Goal: Entertainment & Leisure: Consume media (video, audio)

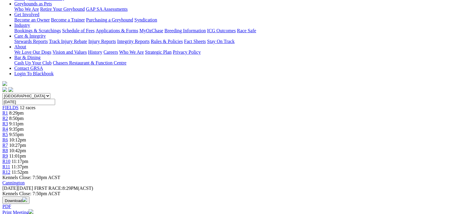
scroll to position [197, 0]
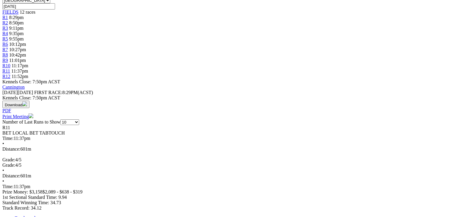
drag, startPoint x: 292, startPoint y: 18, endPoint x: 292, endPoint y: 24, distance: 5.4
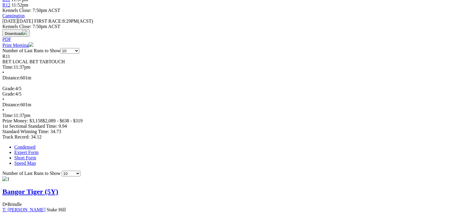
scroll to position [316, 0]
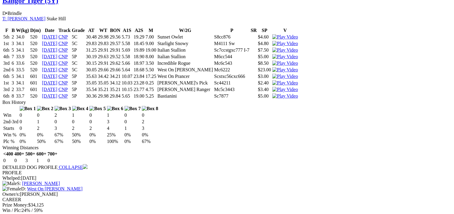
scroll to position [435, 0]
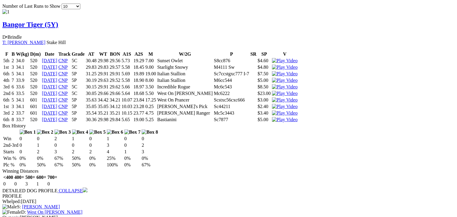
drag, startPoint x: 296, startPoint y: 18, endPoint x: 269, endPoint y: 74, distance: 62.2
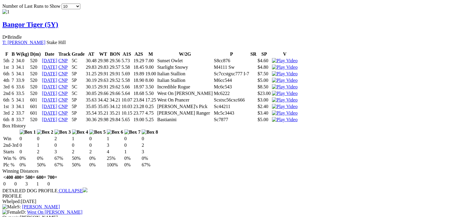
drag, startPoint x: 296, startPoint y: 19, endPoint x: 250, endPoint y: 67, distance: 66.6
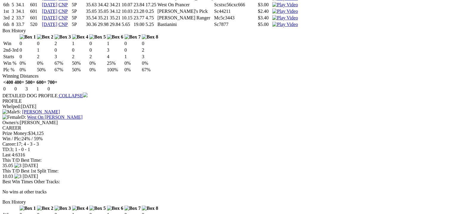
scroll to position [578, 0]
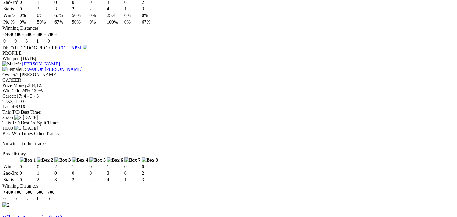
drag, startPoint x: 293, startPoint y: 20, endPoint x: 244, endPoint y: 45, distance: 55.5
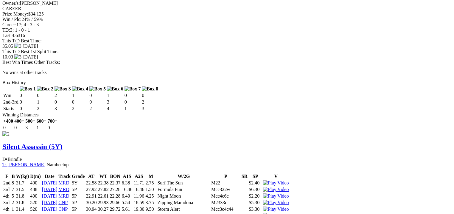
scroll to position [697, 0]
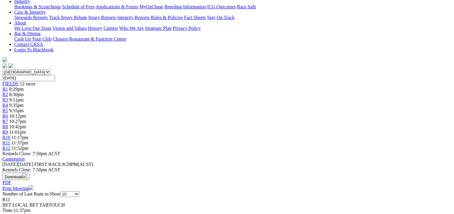
scroll to position [0, 0]
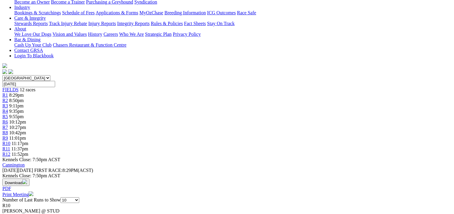
scroll to position [191, 0]
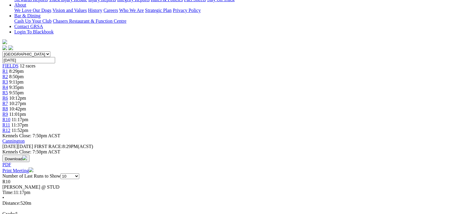
scroll to position [167, 0]
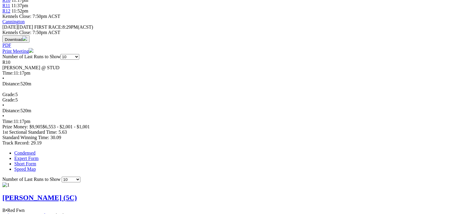
scroll to position [286, 0]
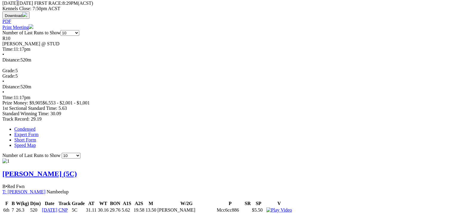
drag, startPoint x: 295, startPoint y: 135, endPoint x: 292, endPoint y: 135, distance: 3.6
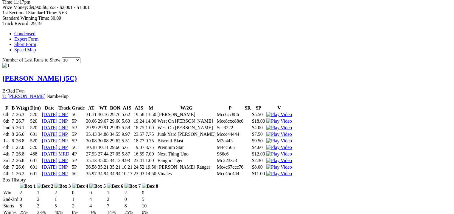
scroll to position [405, 0]
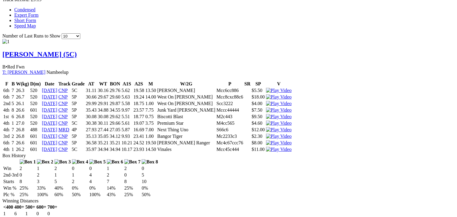
drag, startPoint x: 294, startPoint y: 16, endPoint x: 412, endPoint y: 25, distance: 117.9
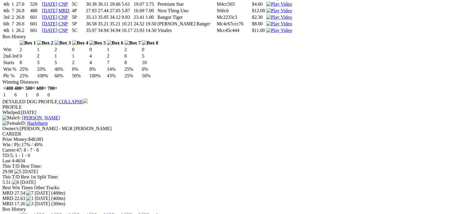
scroll to position [596, 0]
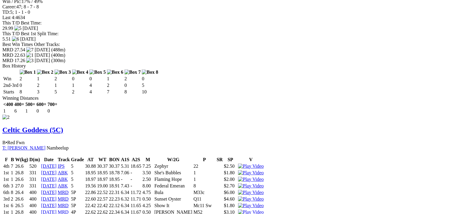
scroll to position [691, 0]
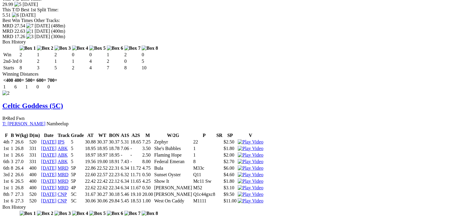
drag, startPoint x: 292, startPoint y: 18, endPoint x: 291, endPoint y: 26, distance: 7.9
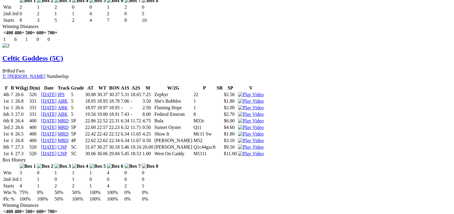
scroll to position [786, 0]
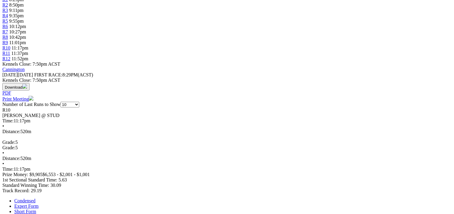
scroll to position [310, 0]
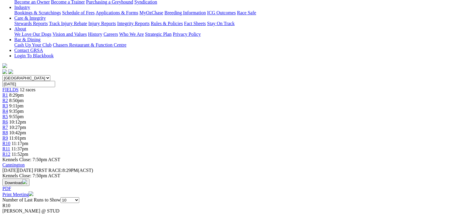
scroll to position [24, 0]
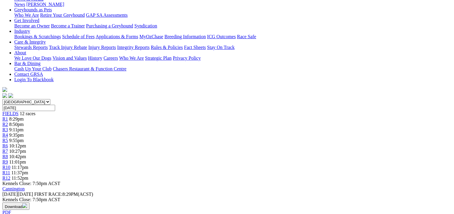
scroll to position [238, 0]
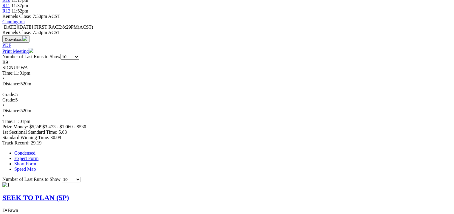
scroll to position [334, 0]
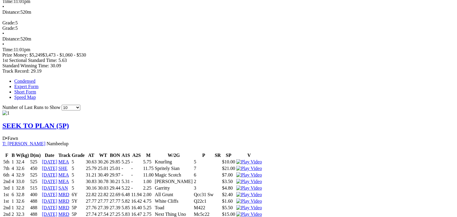
drag, startPoint x: 348, startPoint y: 92, endPoint x: 303, endPoint y: 64, distance: 52.7
drag, startPoint x: 303, startPoint y: 64, endPoint x: 291, endPoint y: 19, distance: 46.7
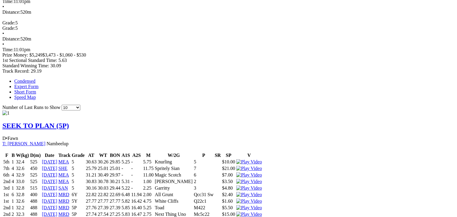
drag, startPoint x: 249, startPoint y: 17, endPoint x: 263, endPoint y: 17, distance: 14.3
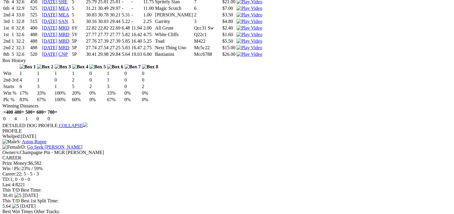
scroll to position [453, 0]
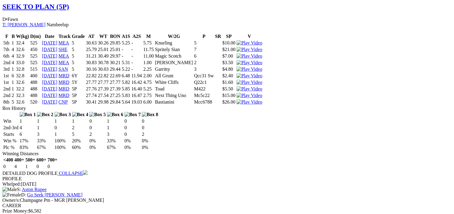
drag, startPoint x: 295, startPoint y: 93, endPoint x: 296, endPoint y: 89, distance: 3.6
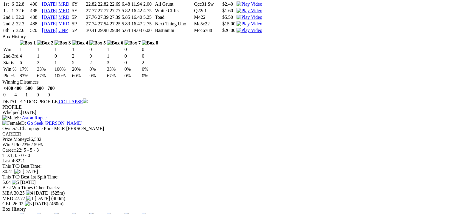
scroll to position [548, 0]
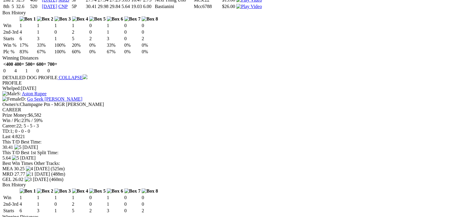
drag, startPoint x: 294, startPoint y: 18, endPoint x: 285, endPoint y: 24, distance: 11.4
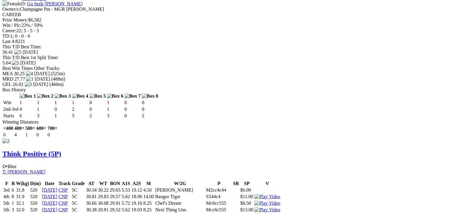
scroll to position [667, 0]
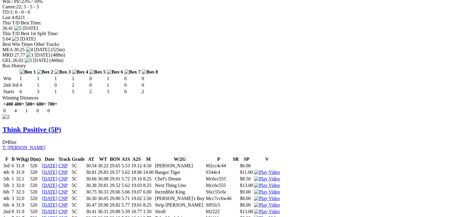
drag, startPoint x: 294, startPoint y: 20, endPoint x: 291, endPoint y: 25, distance: 5.9
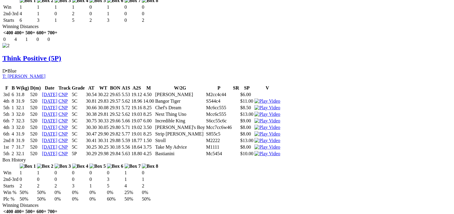
scroll to position [762, 0]
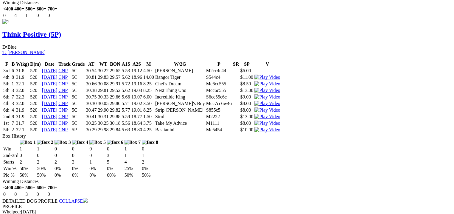
drag, startPoint x: 292, startPoint y: 20, endPoint x: 166, endPoint y: 85, distance: 141.6
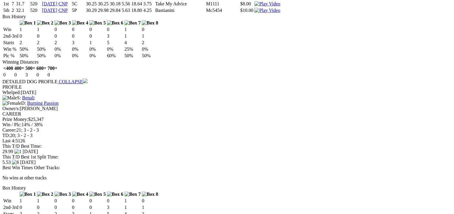
scroll to position [905, 0]
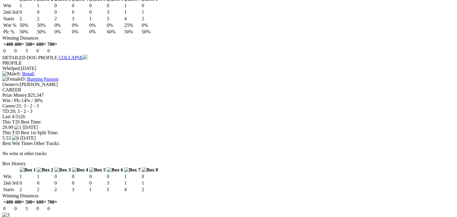
drag, startPoint x: 294, startPoint y: 15, endPoint x: 294, endPoint y: 27, distance: 11.3
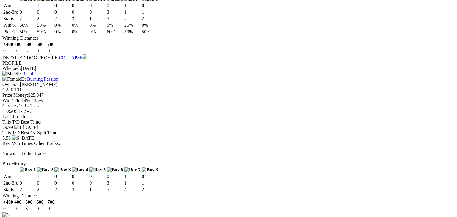
drag, startPoint x: 293, startPoint y: 17, endPoint x: 448, endPoint y: 61, distance: 161.4
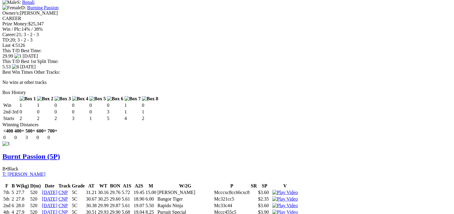
scroll to position [953, 0]
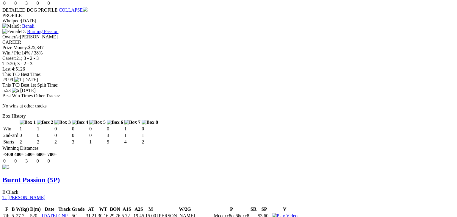
drag, startPoint x: 294, startPoint y: 19, endPoint x: 289, endPoint y: 28, distance: 9.9
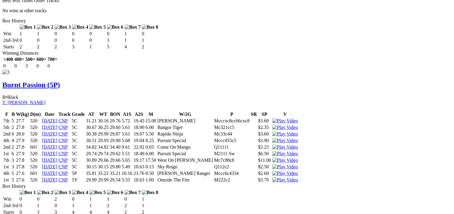
scroll to position [1072, 0]
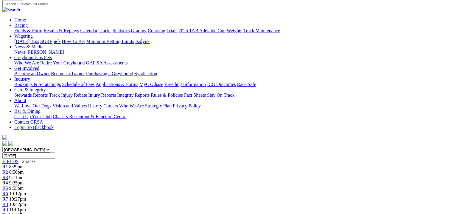
scroll to position [0, 0]
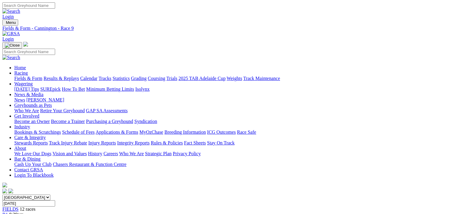
drag, startPoint x: 286, startPoint y: 92, endPoint x: 281, endPoint y: 87, distance: 7.0
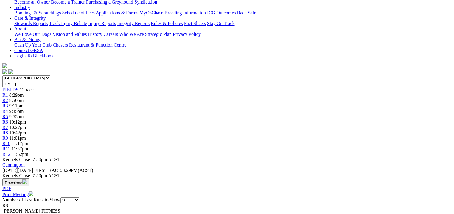
scroll to position [238, 0]
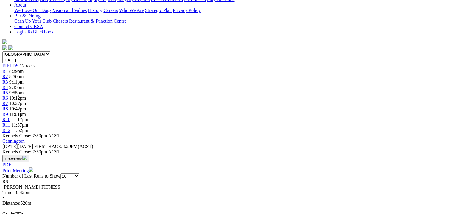
scroll to position [214, 0]
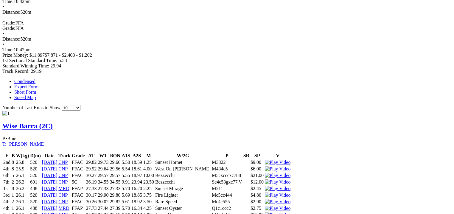
scroll to position [381, 0]
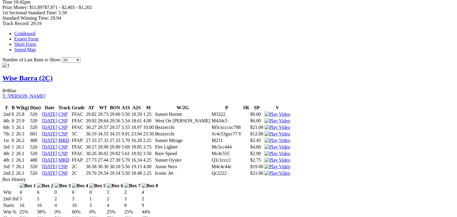
drag, startPoint x: 294, startPoint y: 15, endPoint x: 293, endPoint y: 26, distance: 10.8
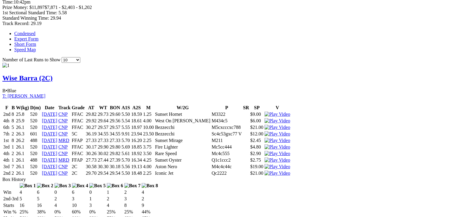
drag, startPoint x: 296, startPoint y: 19, endPoint x: 299, endPoint y: 22, distance: 4.8
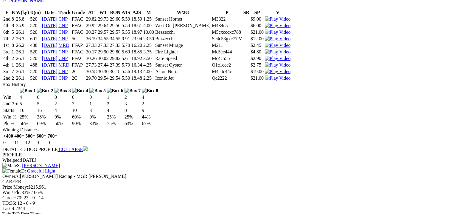
scroll to position [524, 0]
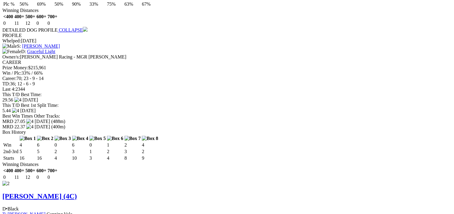
scroll to position [715, 0]
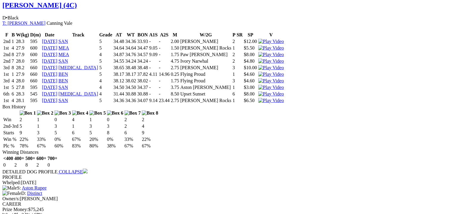
scroll to position [810, 0]
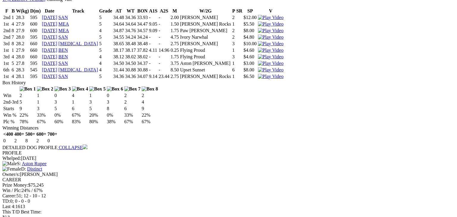
drag, startPoint x: 293, startPoint y: 21, endPoint x: 286, endPoint y: 28, distance: 9.5
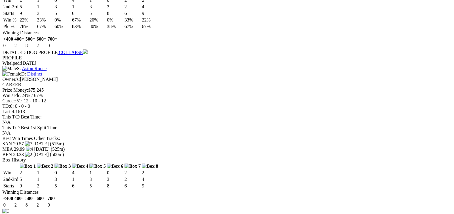
scroll to position [929, 0]
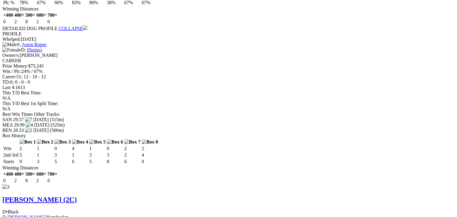
drag, startPoint x: 292, startPoint y: 18, endPoint x: 297, endPoint y: 53, distance: 35.2
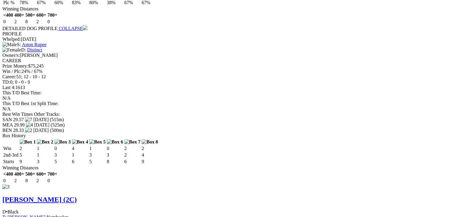
drag, startPoint x: 297, startPoint y: 17, endPoint x: 278, endPoint y: 35, distance: 25.7
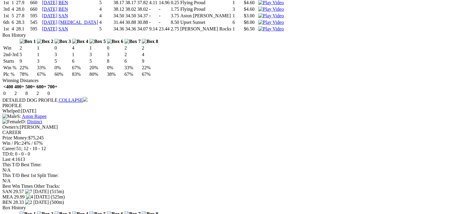
scroll to position [953, 0]
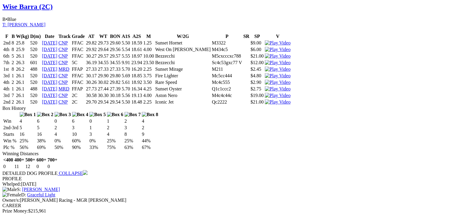
scroll to position [524, 0]
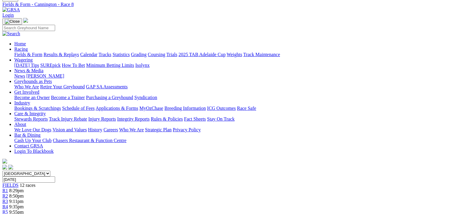
scroll to position [0, 0]
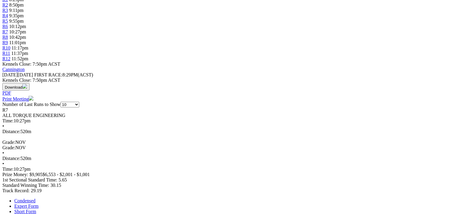
scroll to position [214, 0]
drag, startPoint x: 394, startPoint y: 87, endPoint x: 401, endPoint y: 87, distance: 6.8
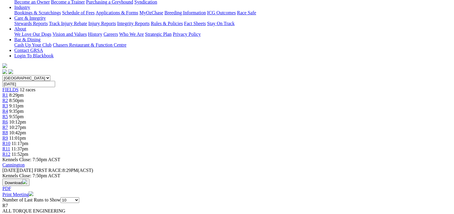
scroll to position [167, 0]
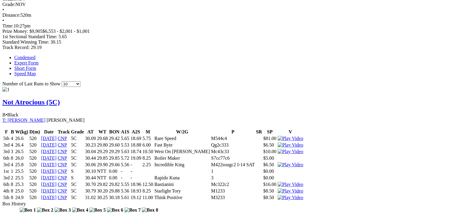
scroll to position [286, 0]
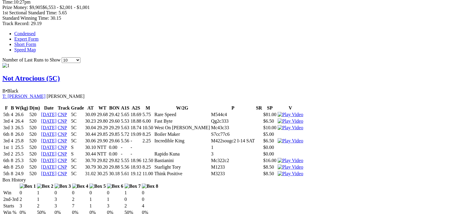
scroll to position [405, 0]
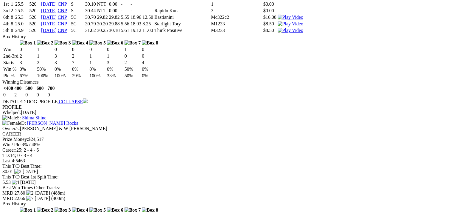
scroll to position [548, 0]
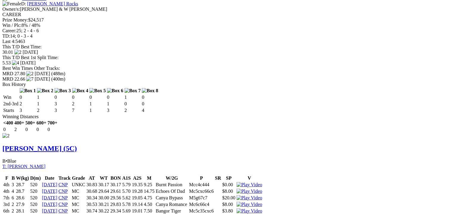
scroll to position [667, 0]
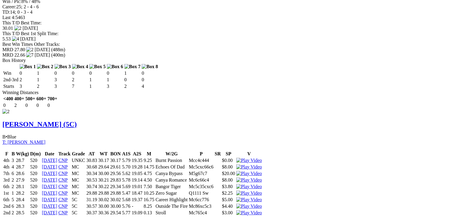
drag, startPoint x: 303, startPoint y: 19, endPoint x: 299, endPoint y: 19, distance: 3.9
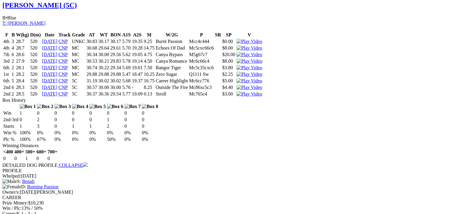
scroll to position [810, 0]
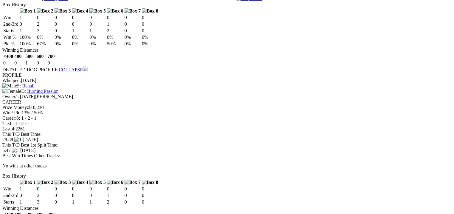
scroll to position [929, 0]
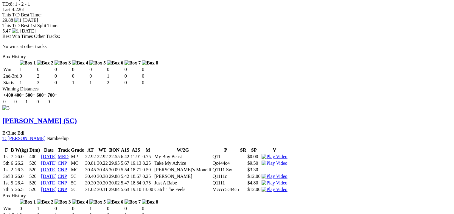
scroll to position [1024, 0]
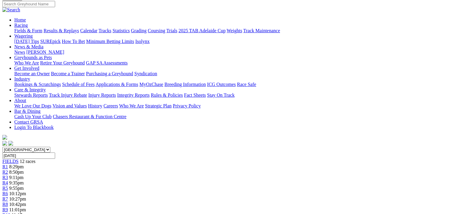
scroll to position [24, 0]
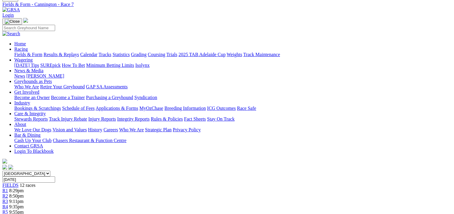
click at [142, 198] on div "R3 9:11pm" at bounding box center [226, 200] width 449 height 5
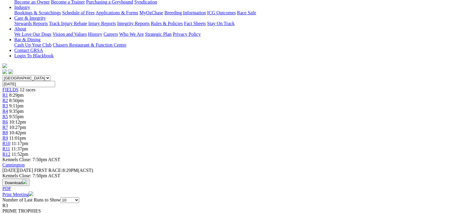
scroll to position [191, 0]
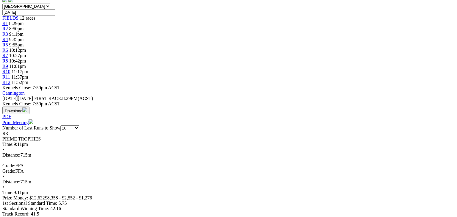
drag, startPoint x: 294, startPoint y: 19, endPoint x: 295, endPoint y: 27, distance: 7.6
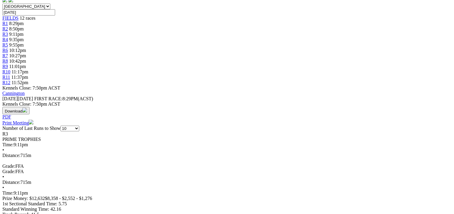
scroll to position [262, 0]
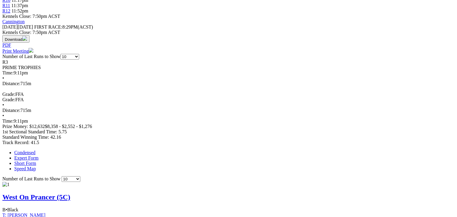
drag, startPoint x: 292, startPoint y: 19, endPoint x: 291, endPoint y: 23, distance: 4.0
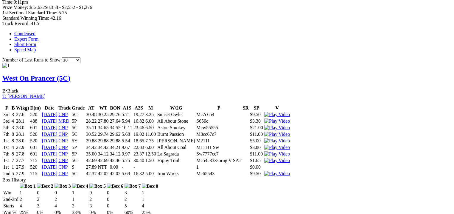
scroll to position [405, 0]
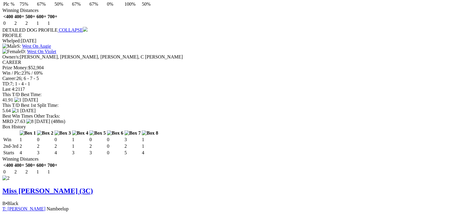
scroll to position [572, 0]
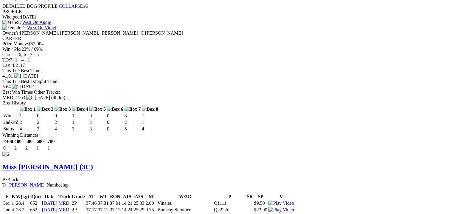
scroll to position [667, 0]
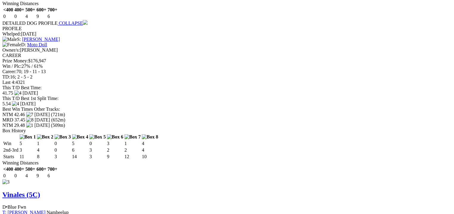
scroll to position [953, 0]
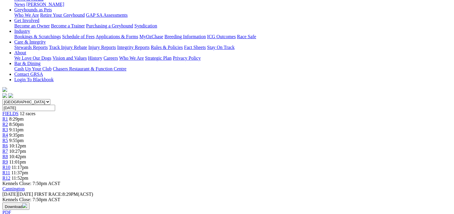
scroll to position [24, 0]
